Goal: Information Seeking & Learning: Check status

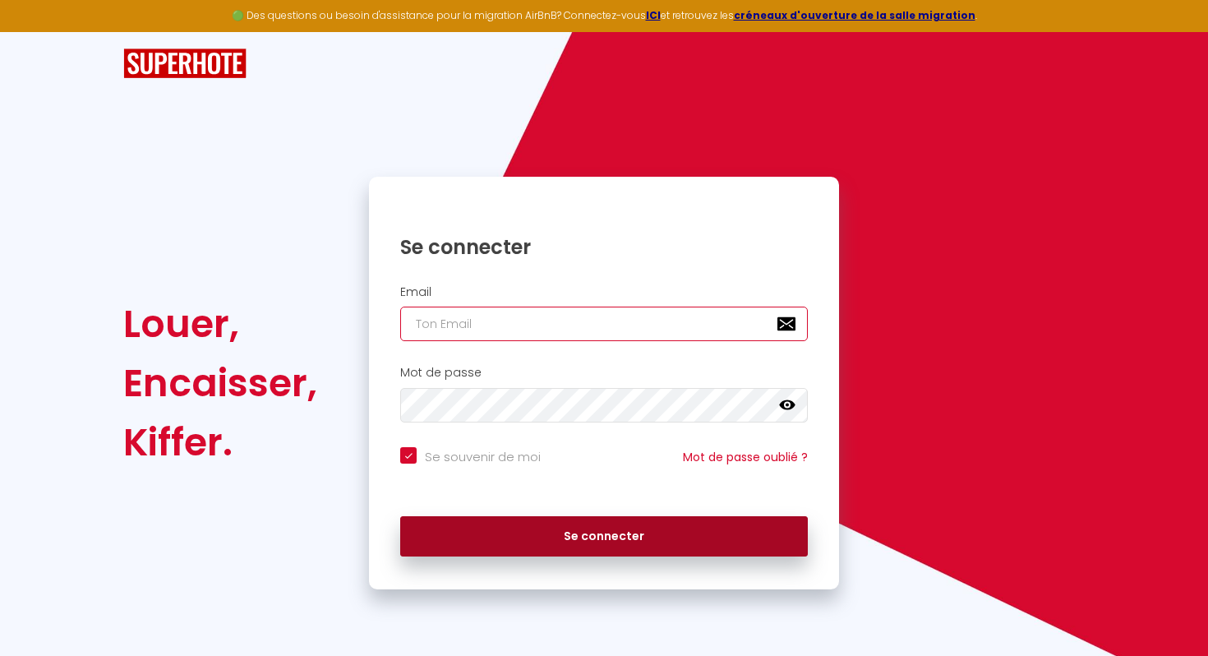
type input "[PERSON_NAME][EMAIL_ADDRESS][DOMAIN_NAME]"
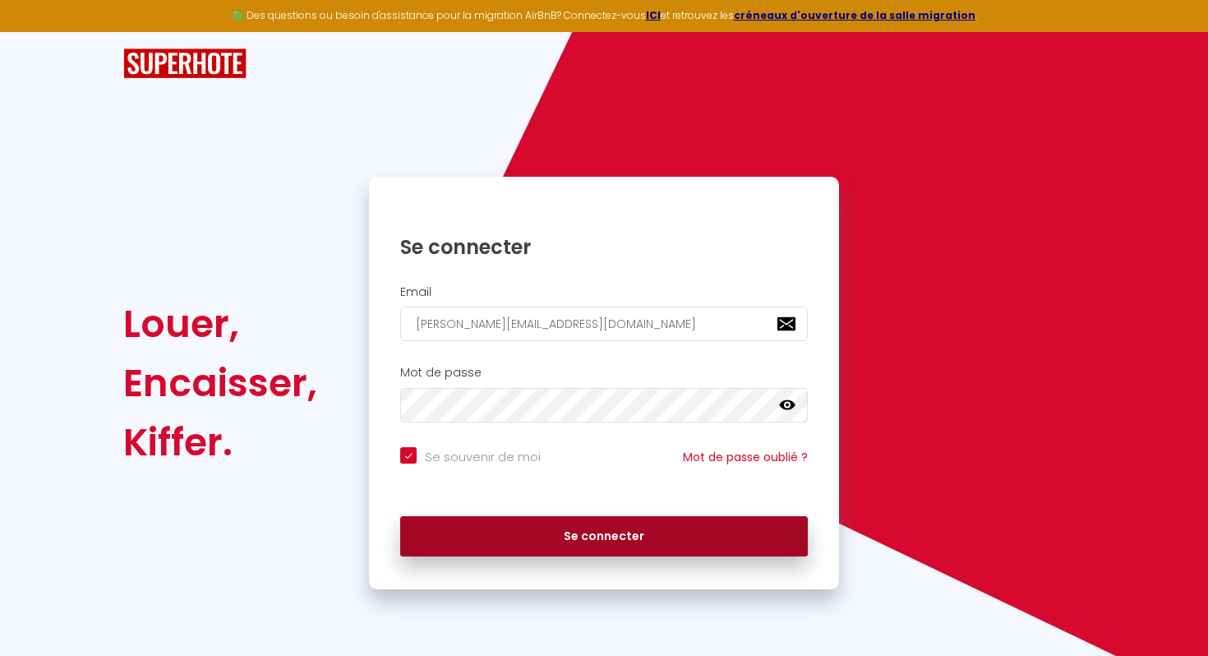
click at [545, 529] on button "Se connecter" at bounding box center [604, 536] width 408 height 41
checkbox input "true"
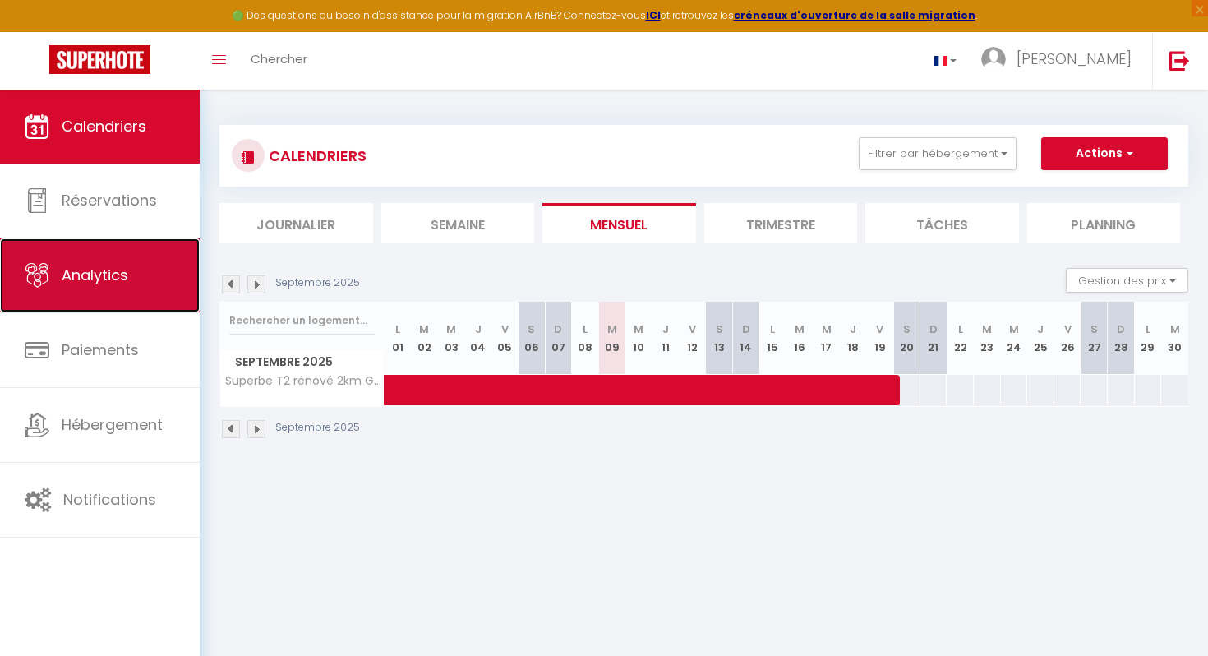
click at [131, 286] on link "Analytics" at bounding box center [100, 275] width 200 height 74
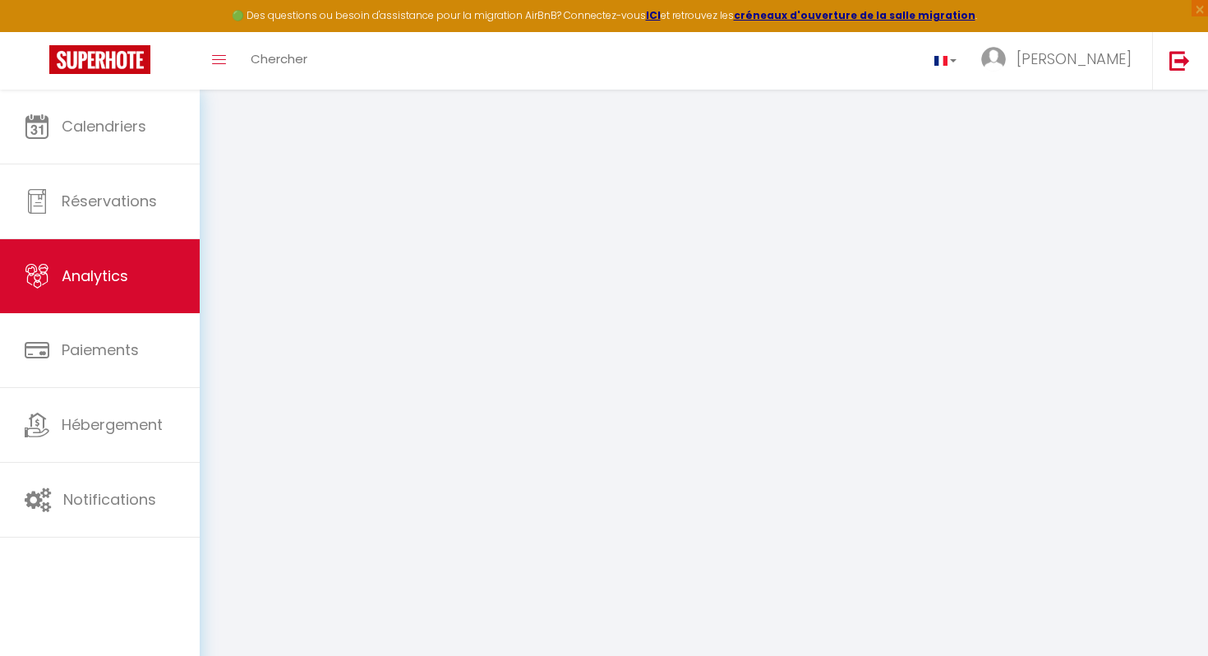
select select "2025"
select select "9"
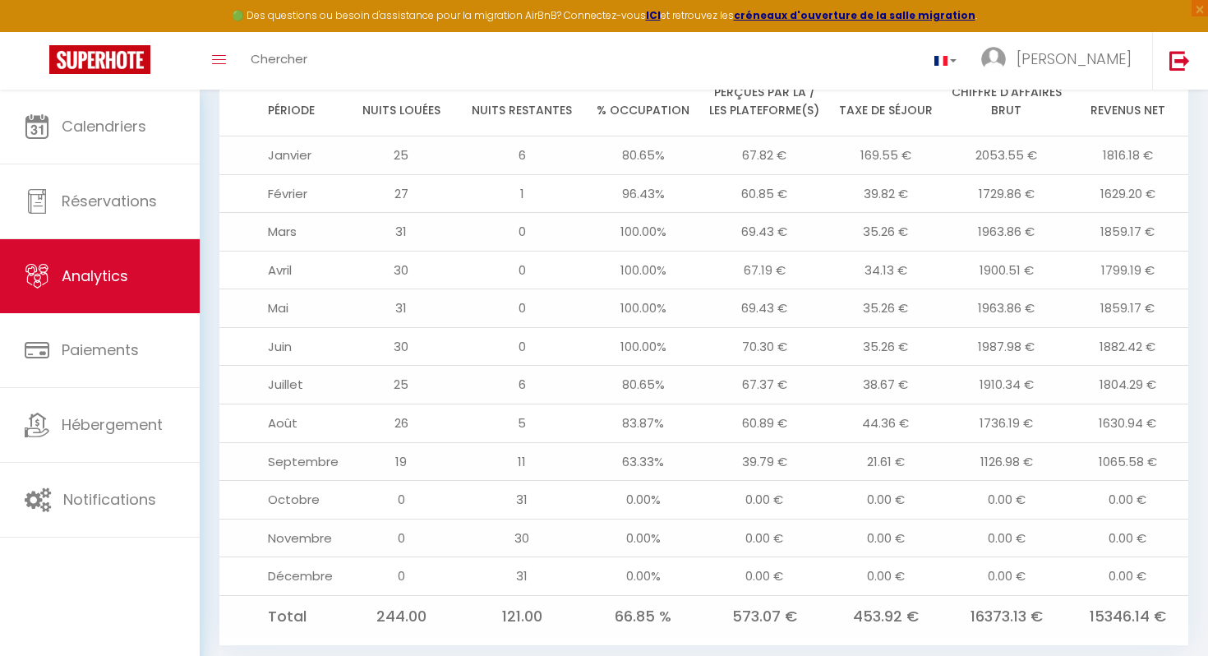
scroll to position [1749, 0]
drag, startPoint x: 1178, startPoint y: 437, endPoint x: 1049, endPoint y: 437, distance: 129.1
click at [1049, 441] on tr "[DATE] 63.33% 39.79 € 21.61 € 1126.98 € 1065.58 €" at bounding box center [703, 460] width 969 height 39
click at [1049, 441] on td "1126.98 €" at bounding box center [1006, 460] width 121 height 39
drag, startPoint x: 1049, startPoint y: 437, endPoint x: 1171, endPoint y: 435, distance: 122.5
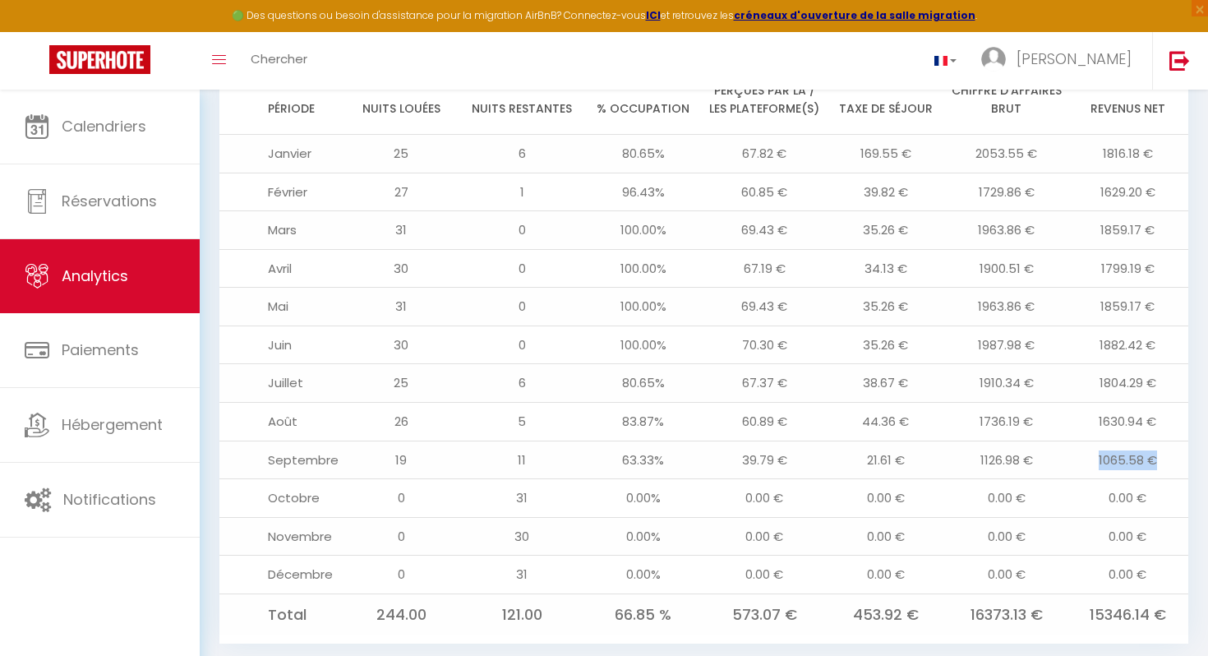
click at [1172, 441] on tr "[DATE] 63.33% 39.79 € 21.61 € 1126.98 € 1065.58 €" at bounding box center [703, 460] width 969 height 39
click at [1171, 441] on td "1065.58 €" at bounding box center [1128, 460] width 121 height 39
click at [1170, 441] on td "1065.58 €" at bounding box center [1128, 460] width 121 height 39
click at [1176, 441] on td "1065.58 €" at bounding box center [1128, 460] width 121 height 39
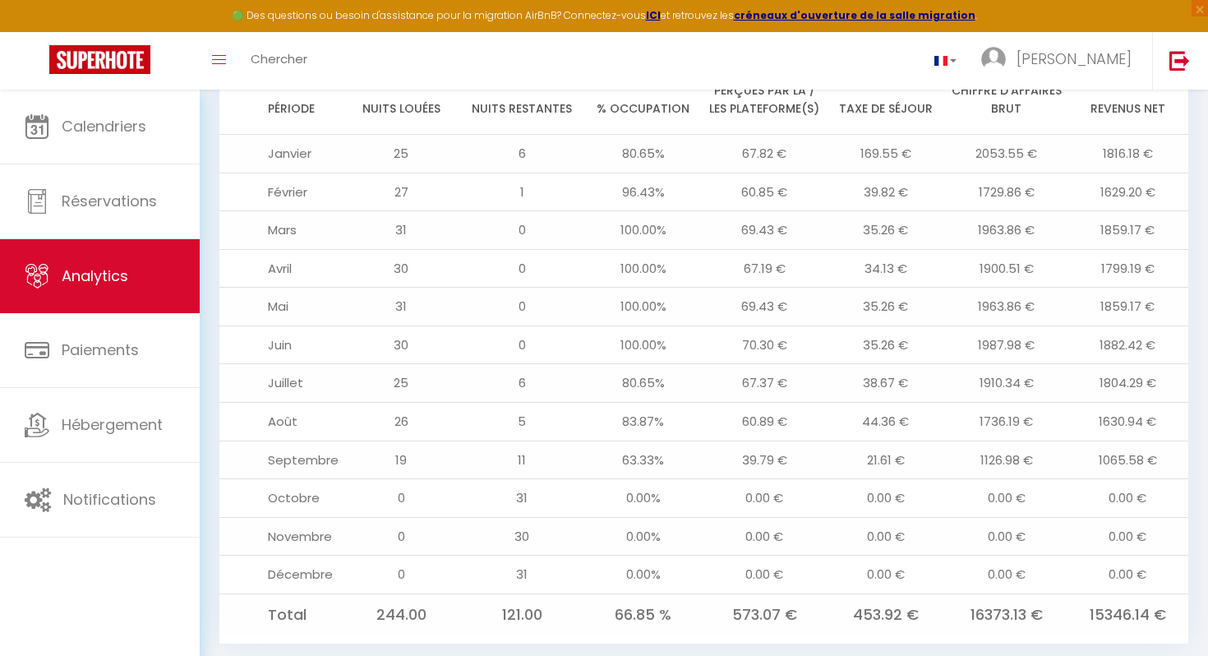
click at [1176, 441] on td "1065.58 €" at bounding box center [1128, 460] width 121 height 39
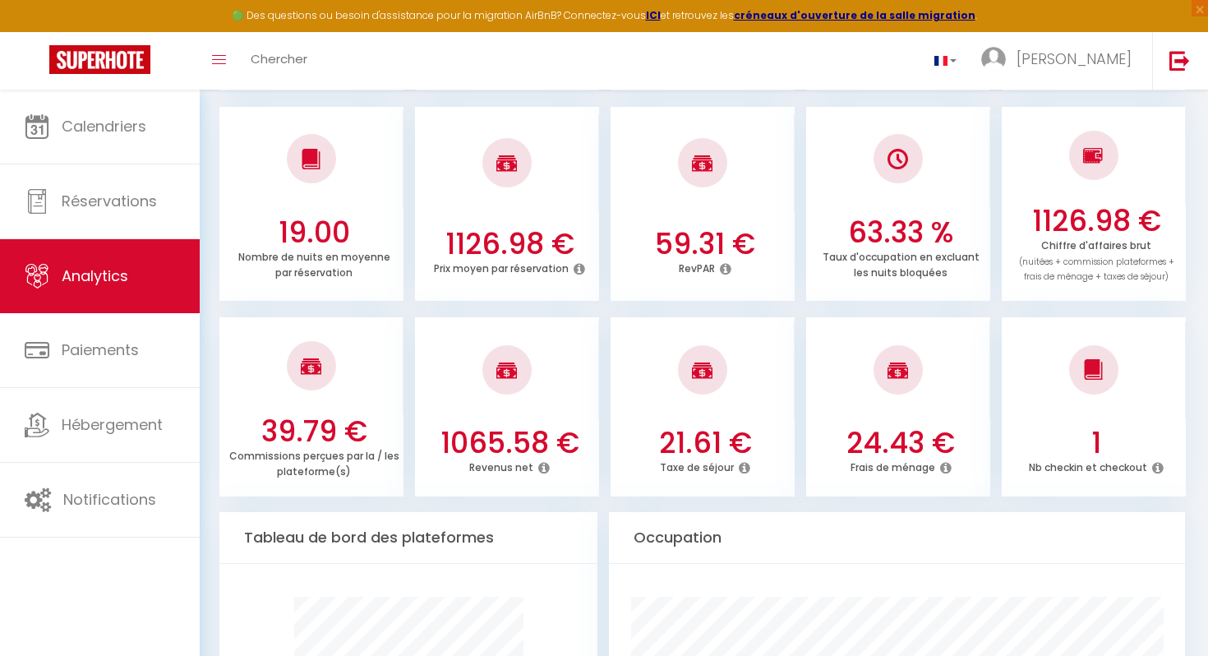
scroll to position [0, 0]
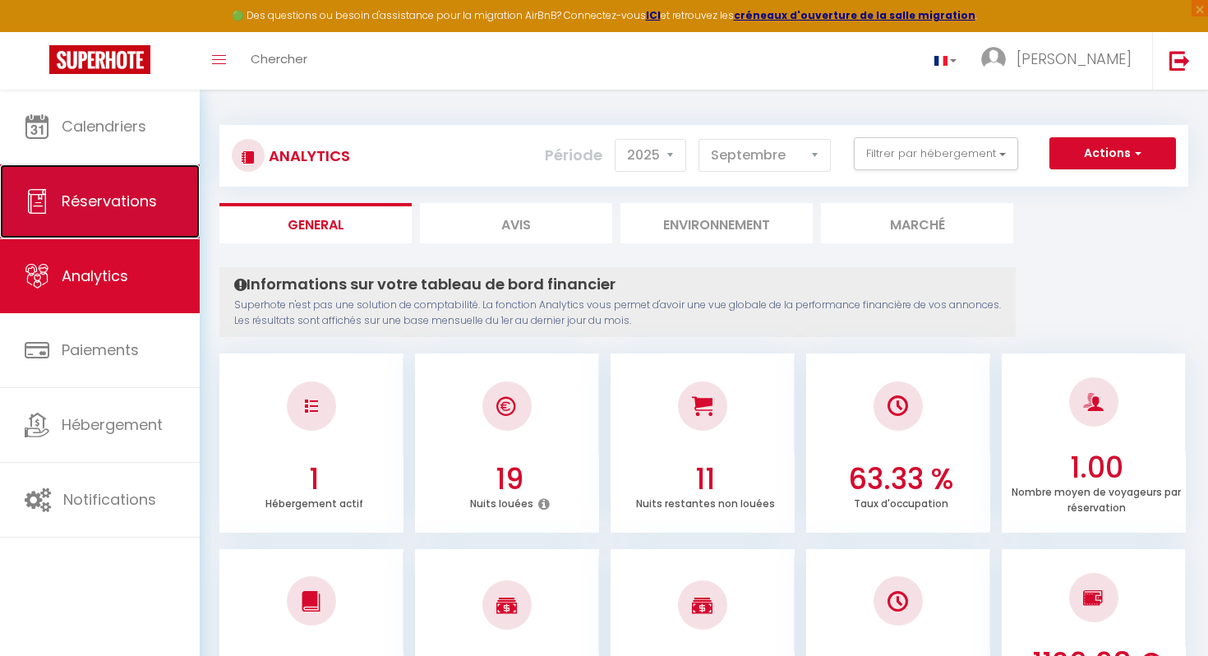
click at [112, 201] on span "Réservations" at bounding box center [109, 201] width 95 height 21
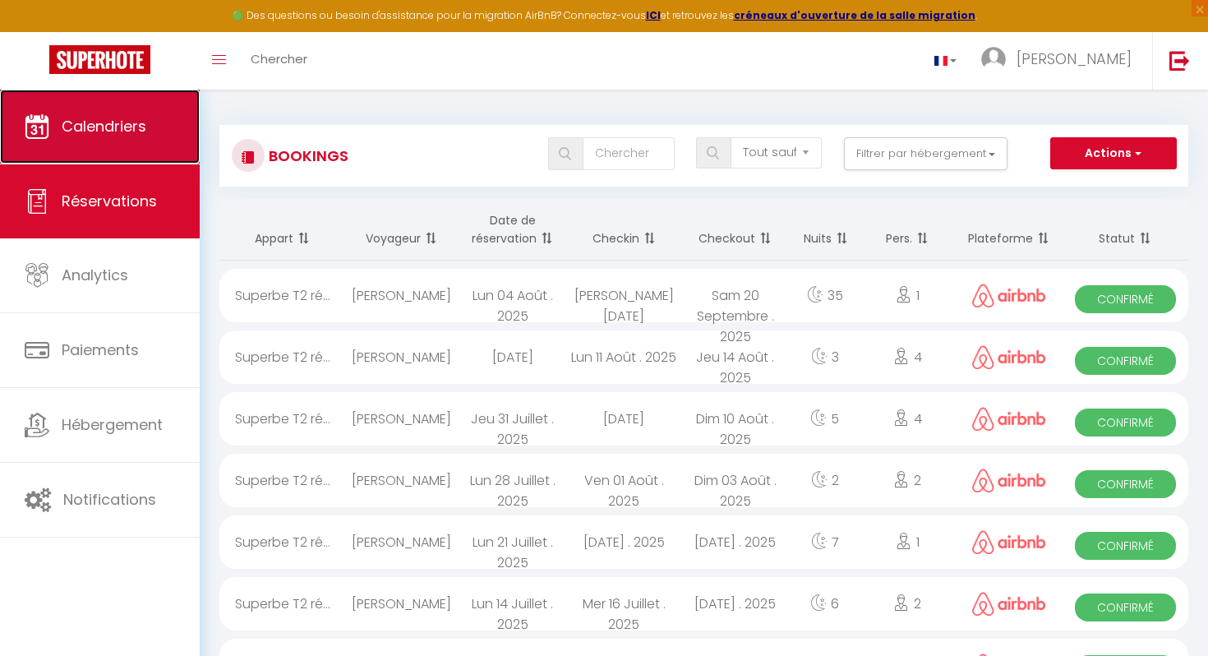
click at [146, 122] on link "Calendriers" at bounding box center [100, 127] width 200 height 74
